Goal: Task Accomplishment & Management: Manage account settings

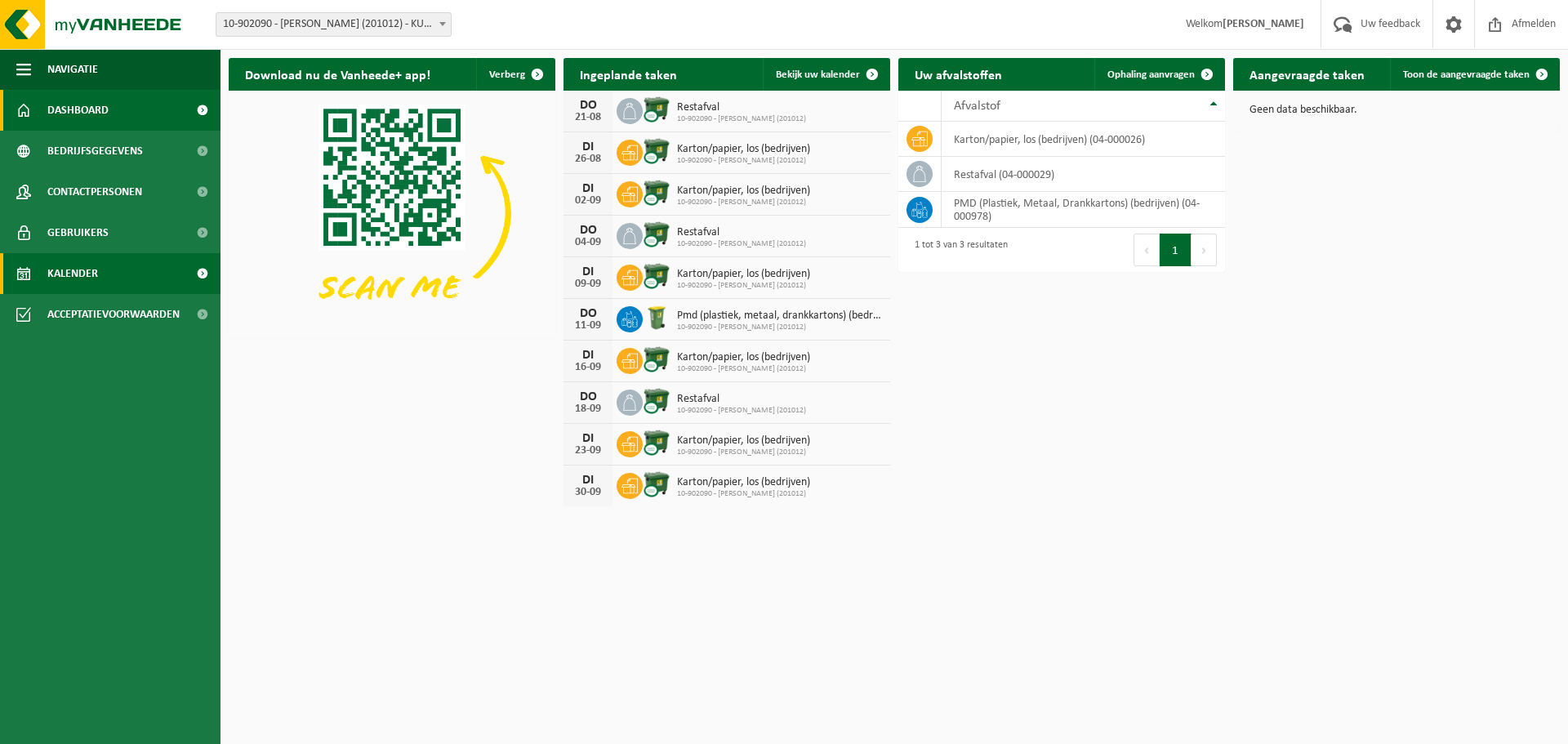
drag, startPoint x: 117, startPoint y: 266, endPoint x: 139, endPoint y: 274, distance: 23.4
click at [117, 266] on link "Kalender" at bounding box center [110, 273] width 220 height 41
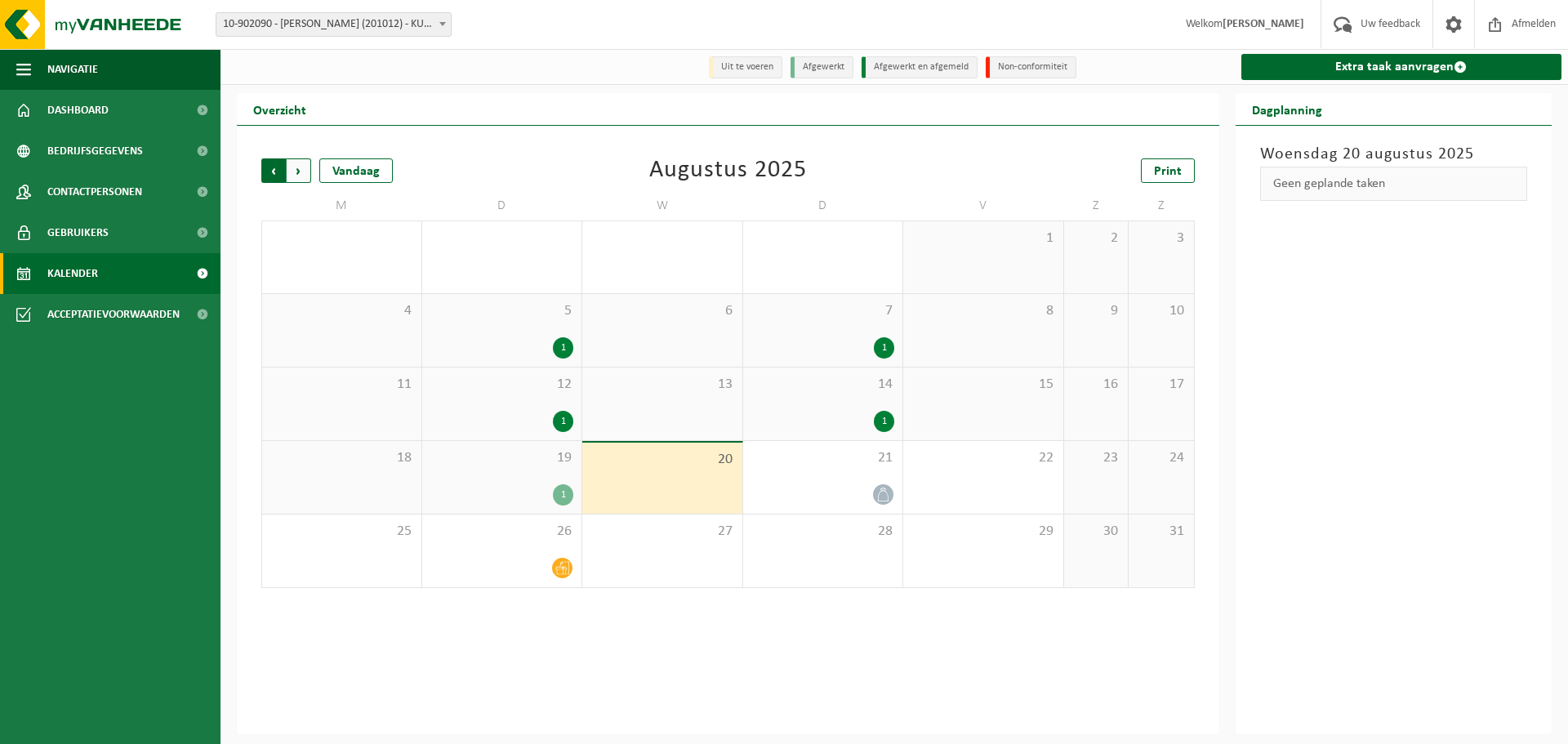
click at [302, 174] on span "Volgende" at bounding box center [298, 171] width 24 height 24
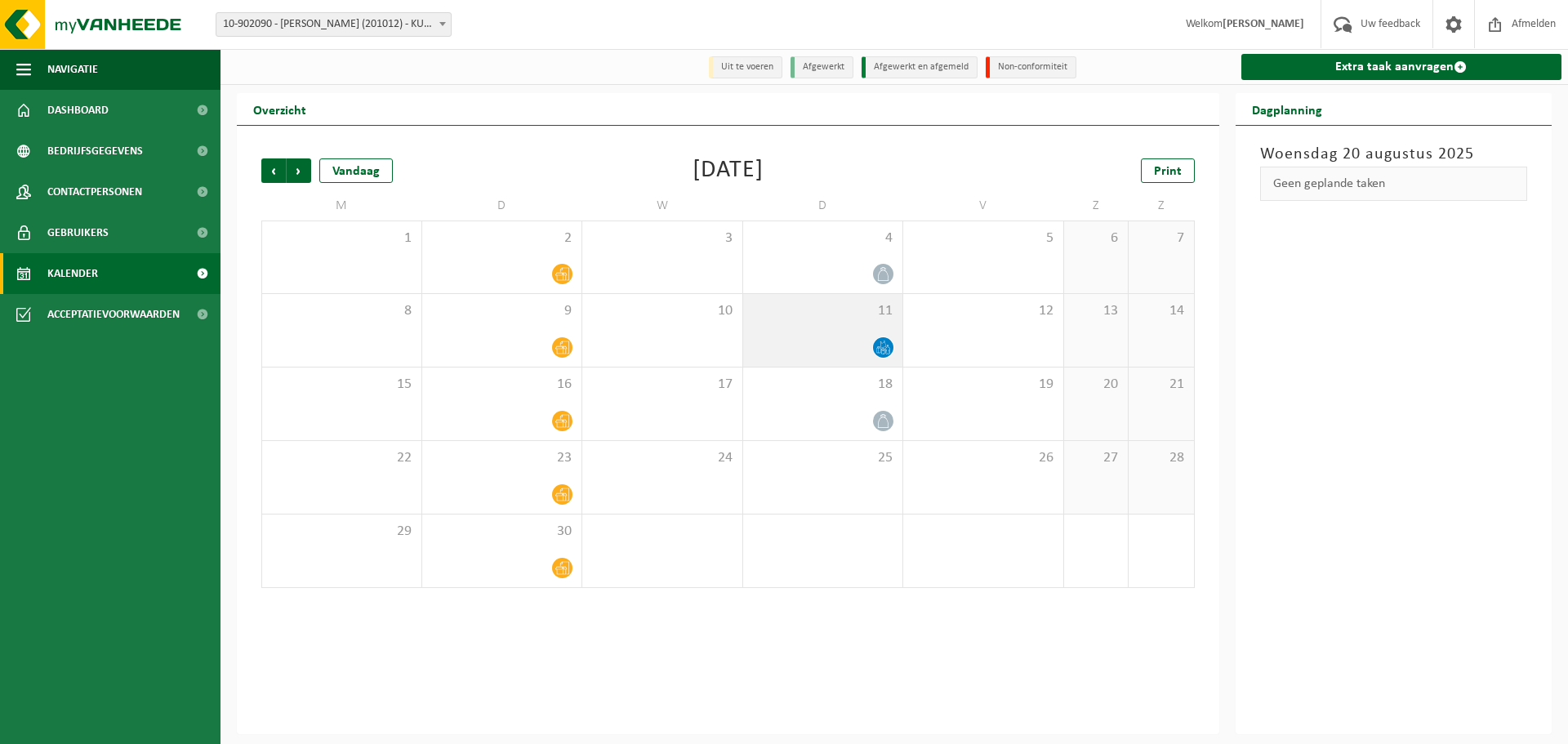
click at [887, 346] on icon at bounding box center [883, 347] width 14 height 14
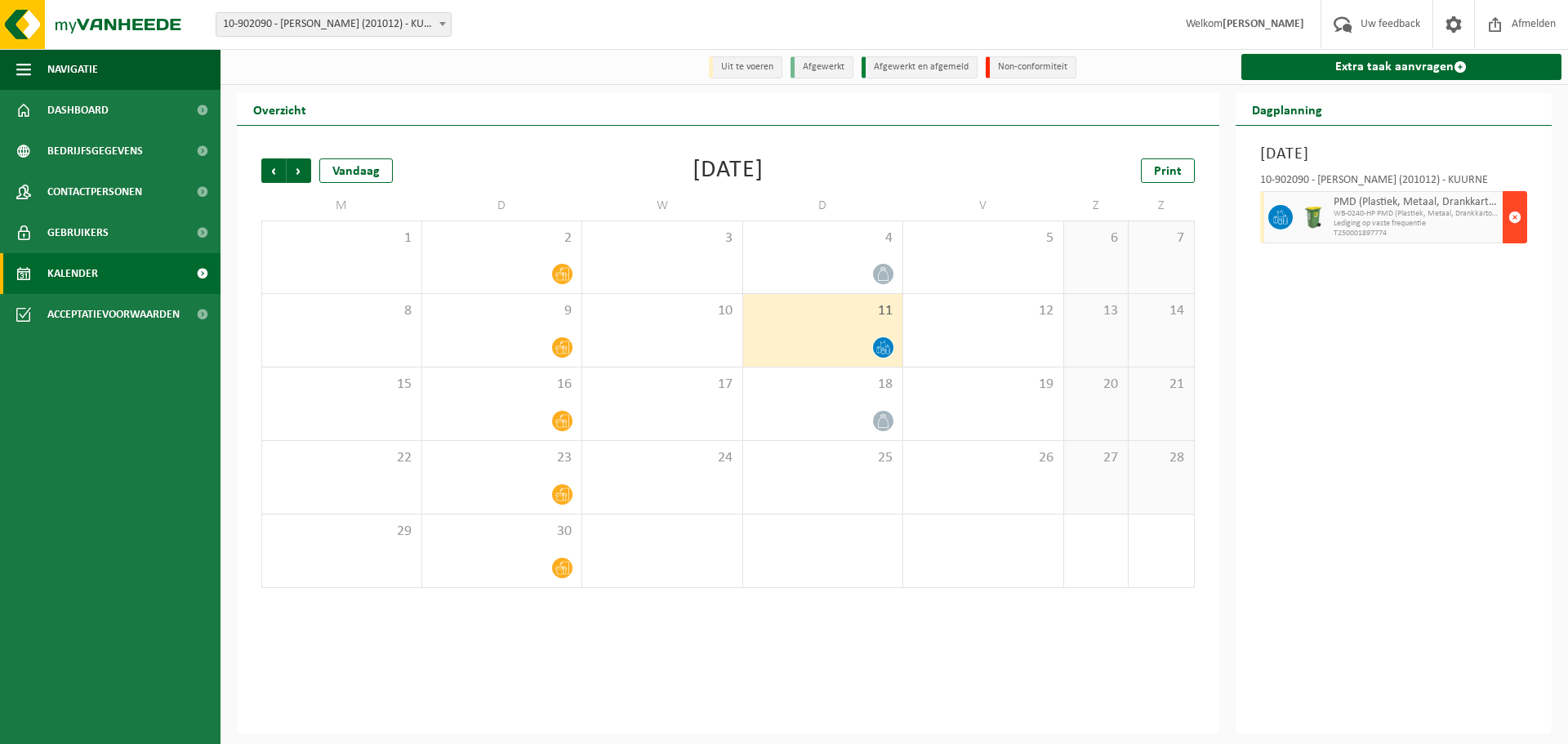
click at [1514, 214] on span "button" at bounding box center [1515, 217] width 13 height 33
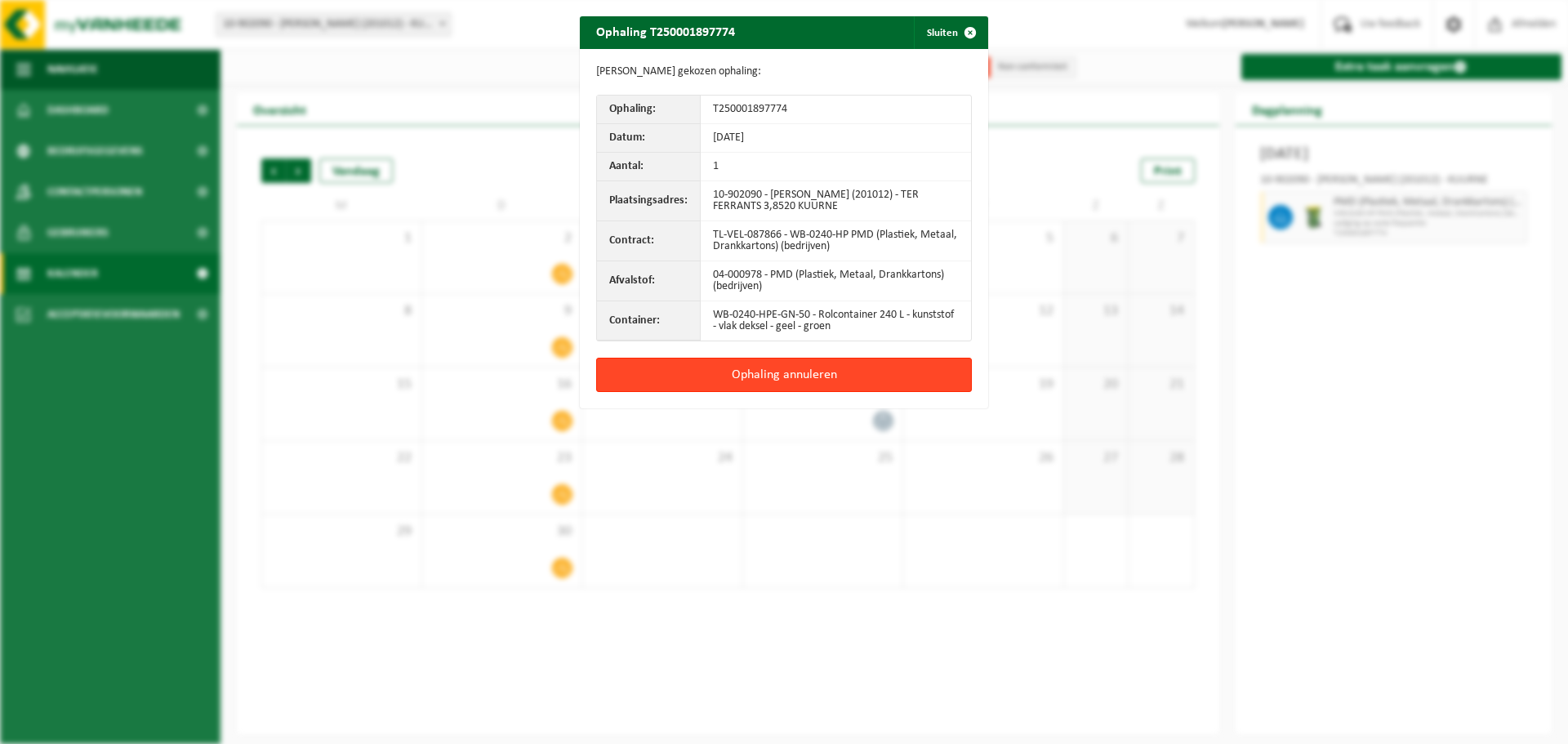
click at [802, 377] on button "Ophaling annuleren" at bounding box center [784, 375] width 376 height 34
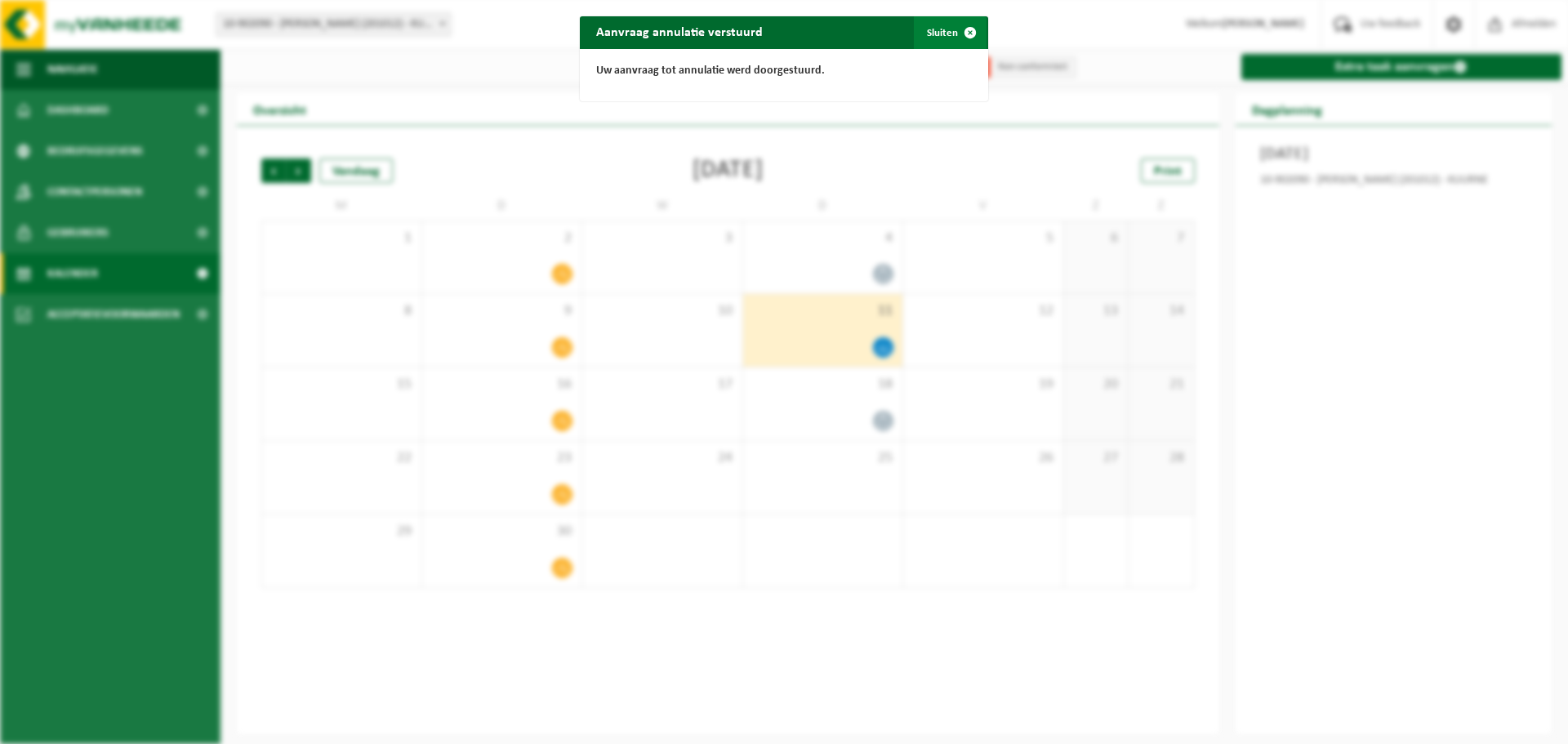
click at [944, 32] on button "Sluiten" at bounding box center [950, 32] width 73 height 33
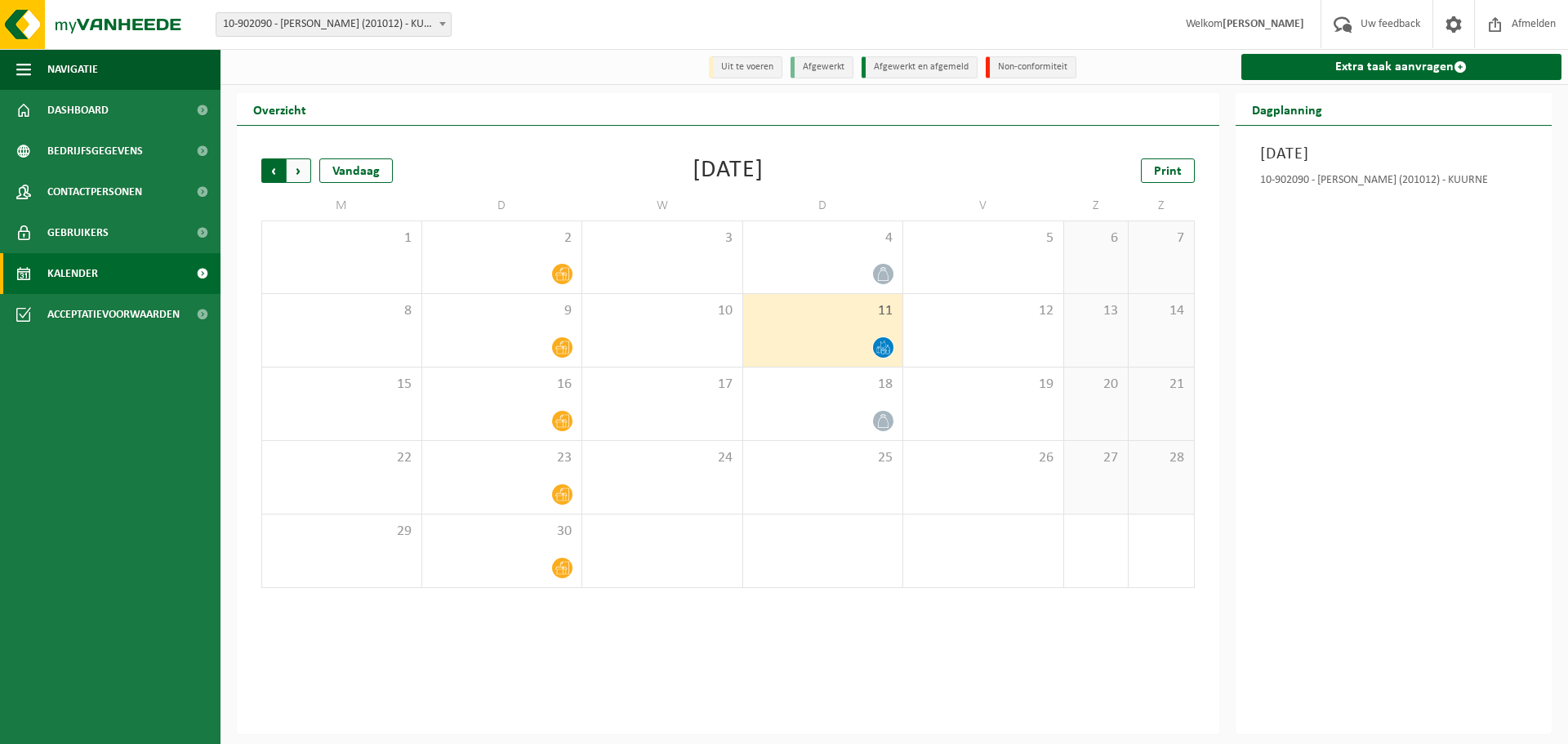
click at [300, 168] on span "Volgende" at bounding box center [298, 171] width 24 height 24
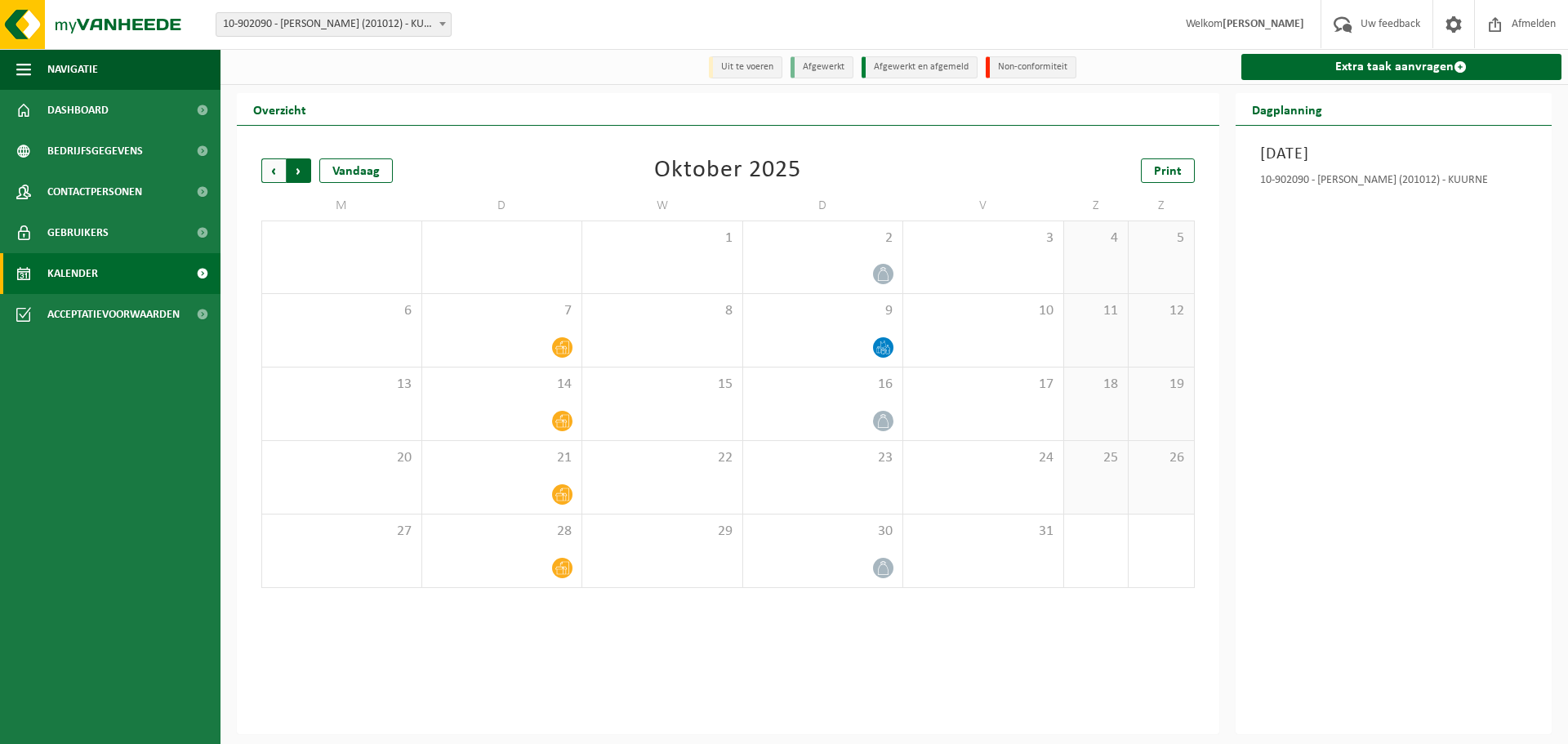
click at [275, 170] on span "Vorige" at bounding box center [273, 171] width 24 height 24
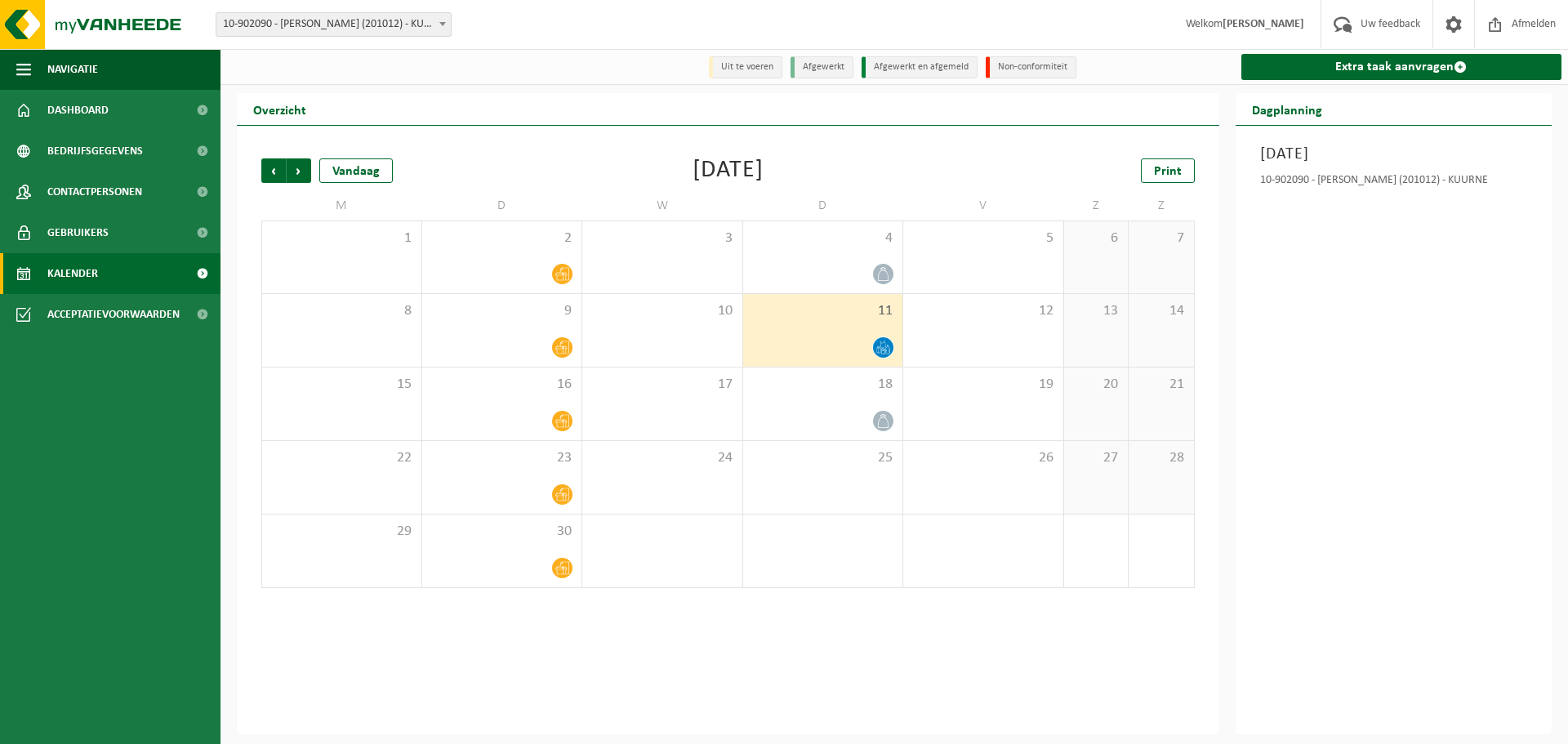
click at [275, 170] on span "Vorige" at bounding box center [273, 171] width 24 height 24
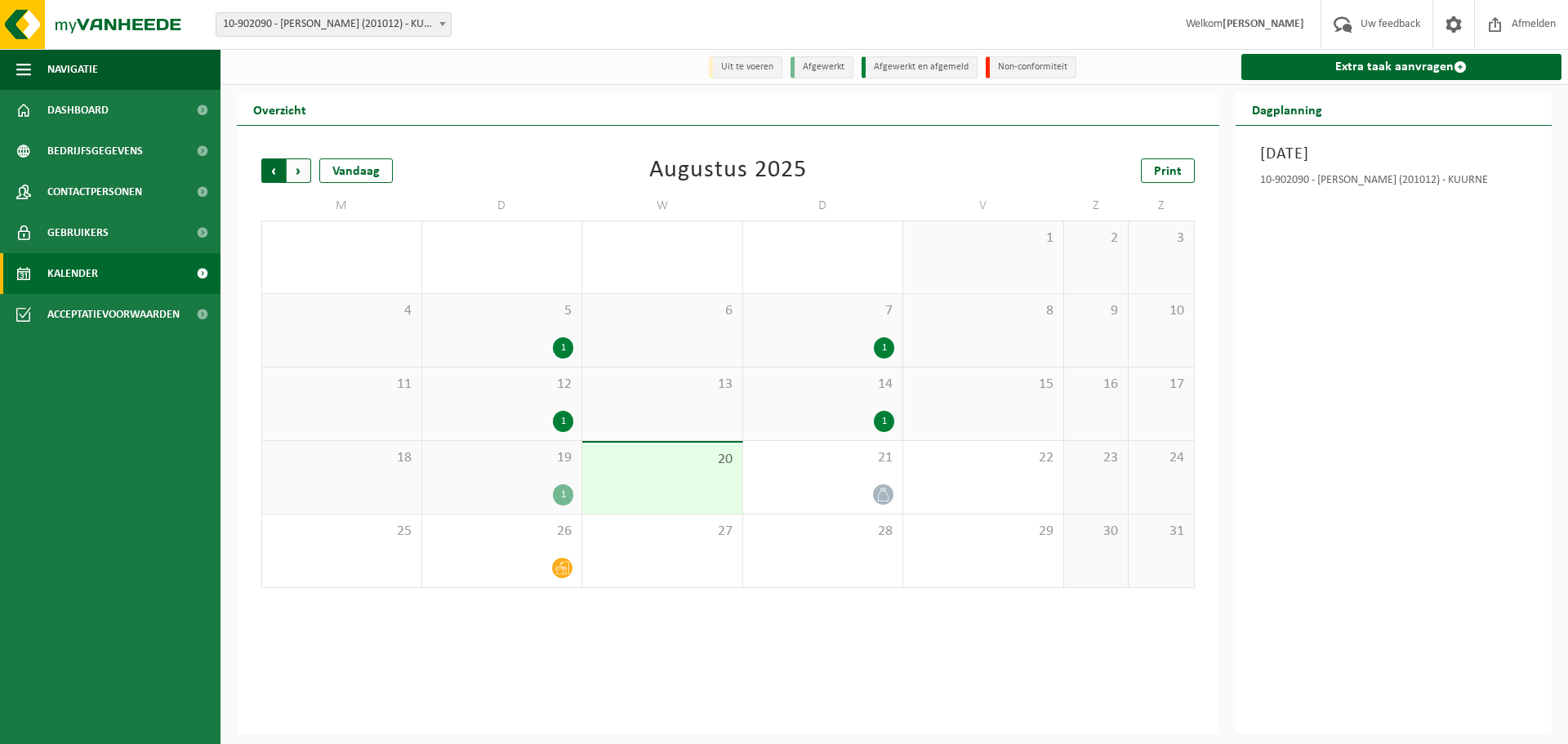
click at [300, 170] on span "Volgende" at bounding box center [298, 171] width 24 height 24
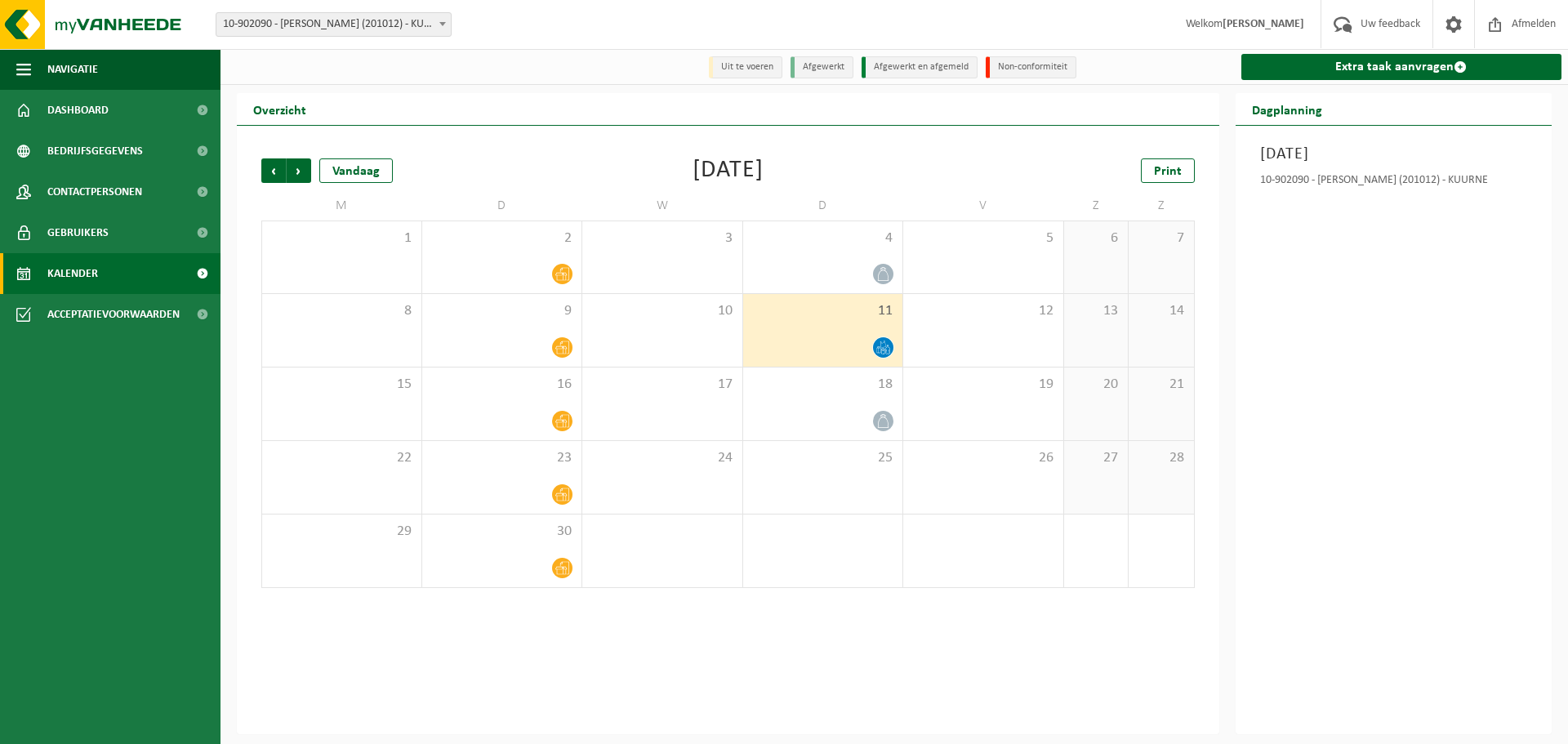
click at [300, 170] on span "Volgende" at bounding box center [298, 171] width 24 height 24
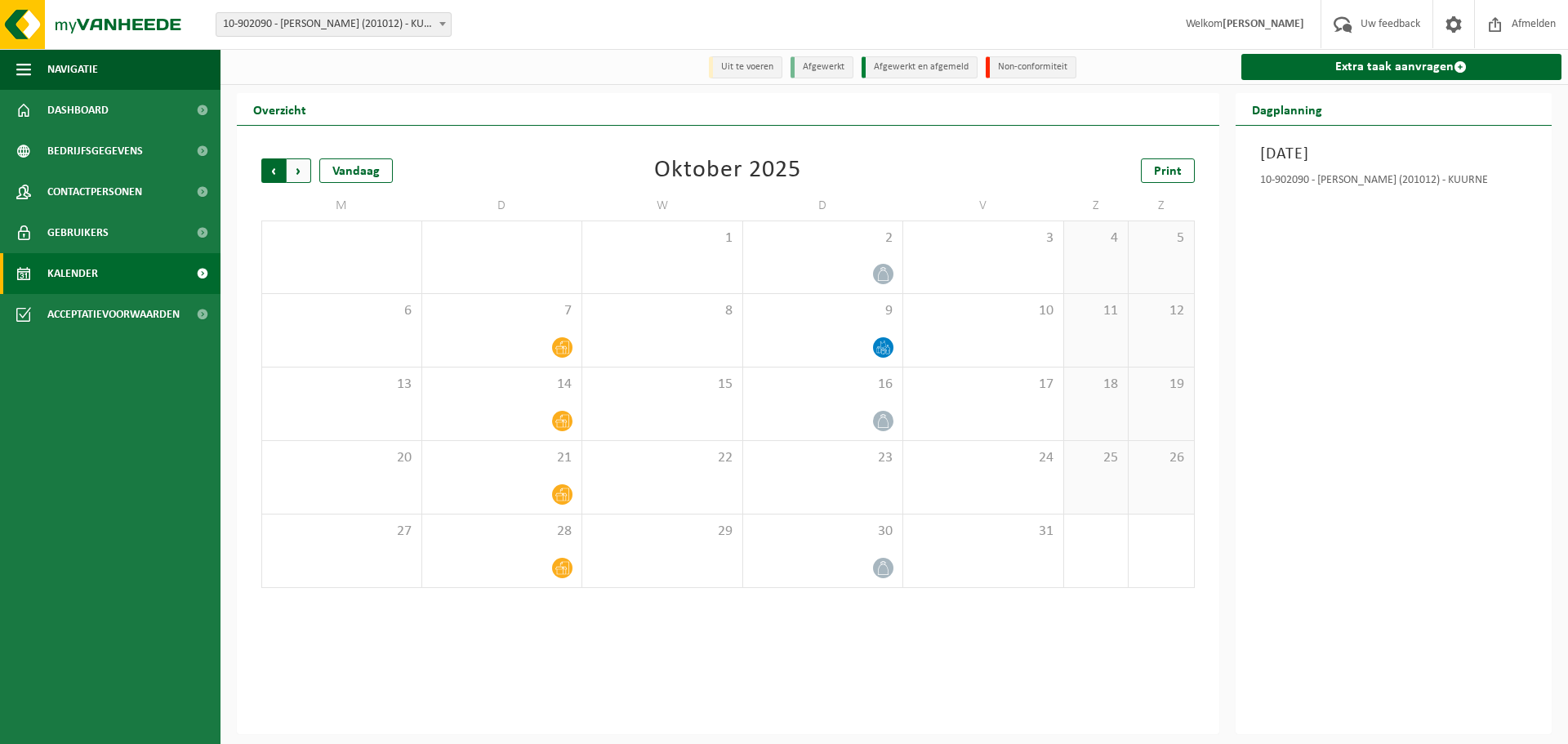
click at [300, 168] on span "Volgende" at bounding box center [298, 171] width 24 height 24
click at [298, 177] on span "Volgende" at bounding box center [298, 171] width 24 height 24
click at [273, 172] on span "Vorige" at bounding box center [273, 171] width 24 height 24
